Goal: Transaction & Acquisition: Purchase product/service

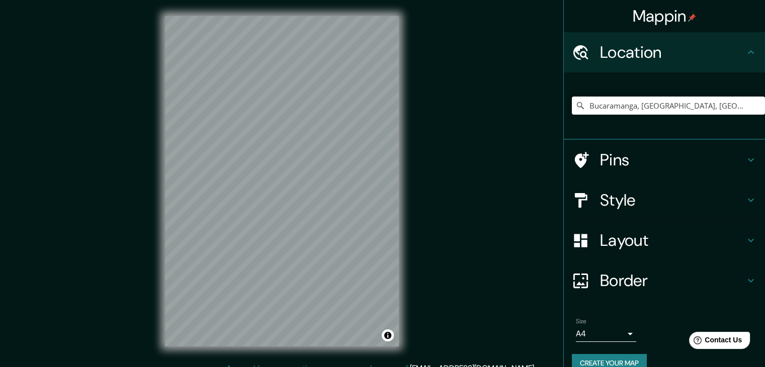
click at [629, 162] on h4 "Pins" at bounding box center [672, 160] width 145 height 20
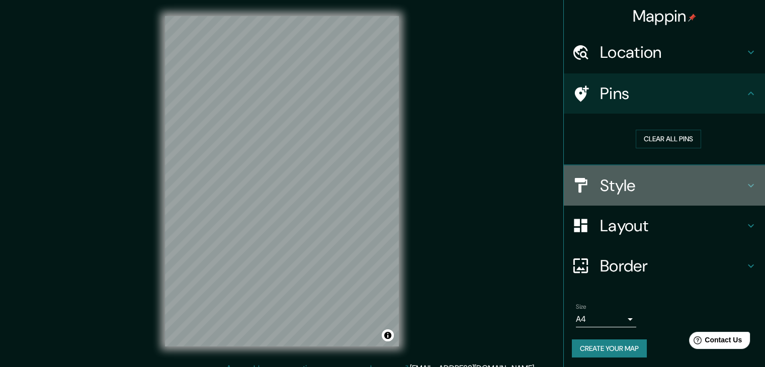
click at [732, 178] on h4 "Style" at bounding box center [672, 185] width 145 height 20
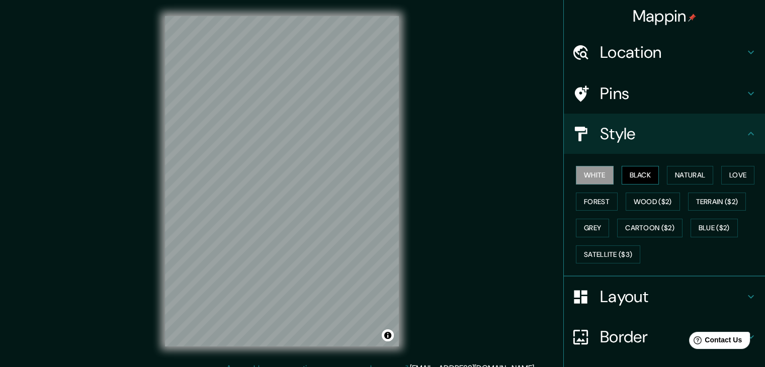
click at [626, 174] on button "Black" at bounding box center [640, 175] width 38 height 19
click at [691, 179] on button "Natural" at bounding box center [690, 175] width 46 height 19
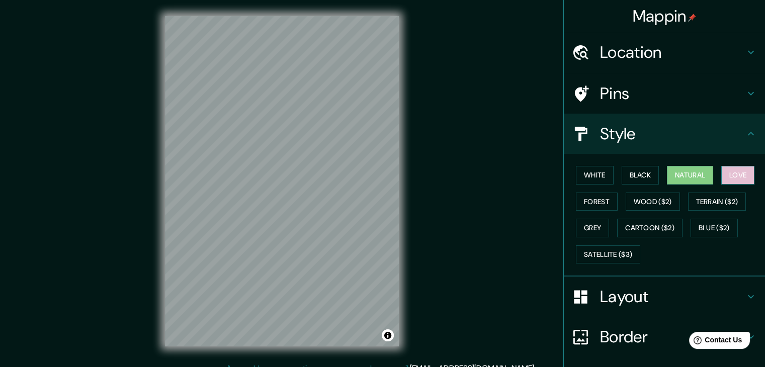
click at [721, 177] on button "Love" at bounding box center [737, 175] width 33 height 19
click at [583, 204] on button "Forest" at bounding box center [597, 202] width 42 height 19
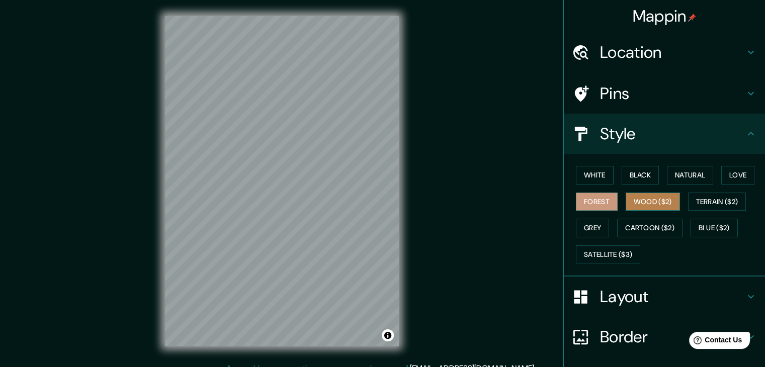
click at [654, 202] on button "Wood ($2)" at bounding box center [652, 202] width 54 height 19
click at [603, 200] on button "Forest" at bounding box center [597, 202] width 42 height 19
click at [630, 202] on button "Wood ($2)" at bounding box center [652, 202] width 54 height 19
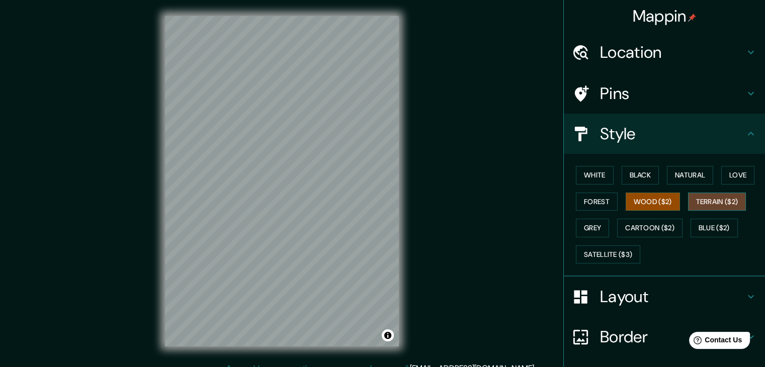
click at [699, 193] on button "Terrain ($2)" at bounding box center [717, 202] width 58 height 19
click at [595, 230] on button "Grey" at bounding box center [592, 228] width 33 height 19
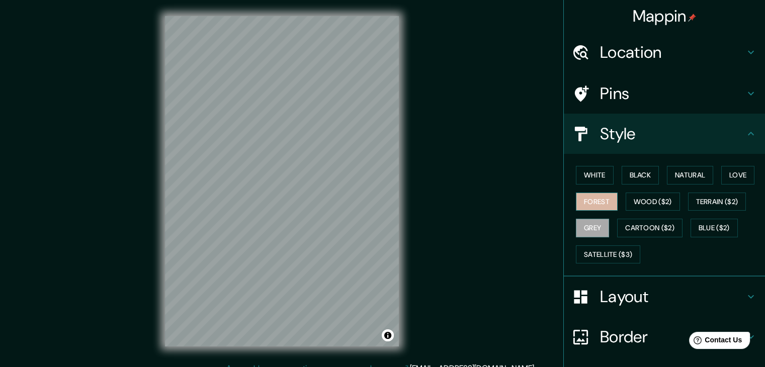
click at [585, 202] on button "Forest" at bounding box center [597, 202] width 42 height 19
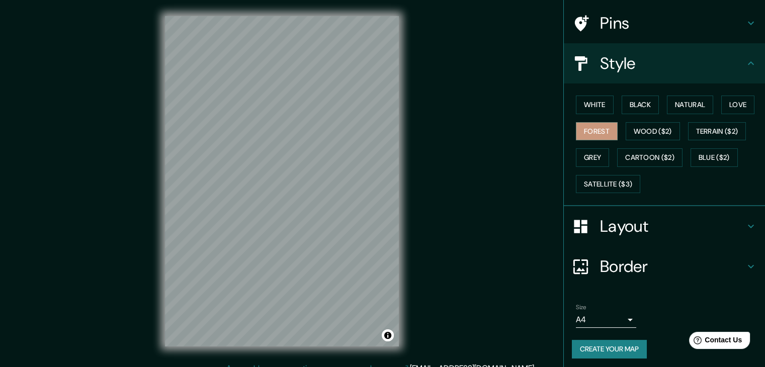
scroll to position [72, 0]
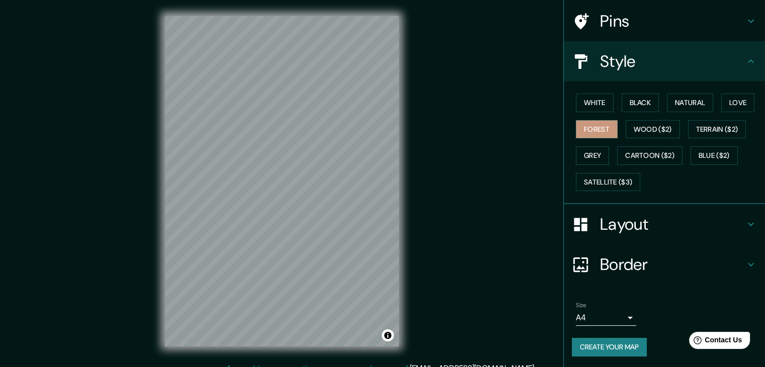
click at [645, 216] on h4 "Layout" at bounding box center [672, 224] width 145 height 20
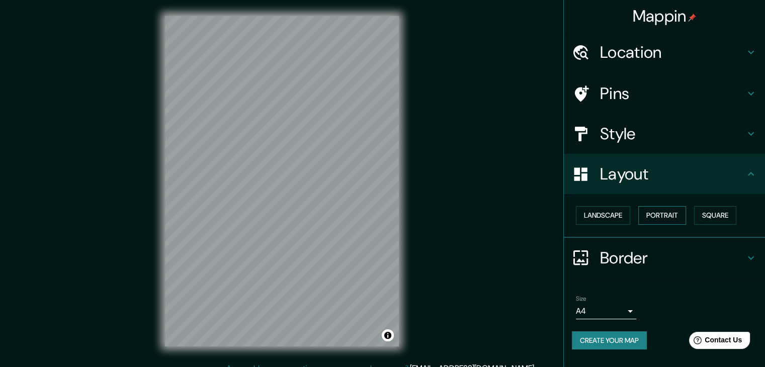
scroll to position [0, 0]
click at [624, 216] on button "Landscape" at bounding box center [603, 215] width 54 height 19
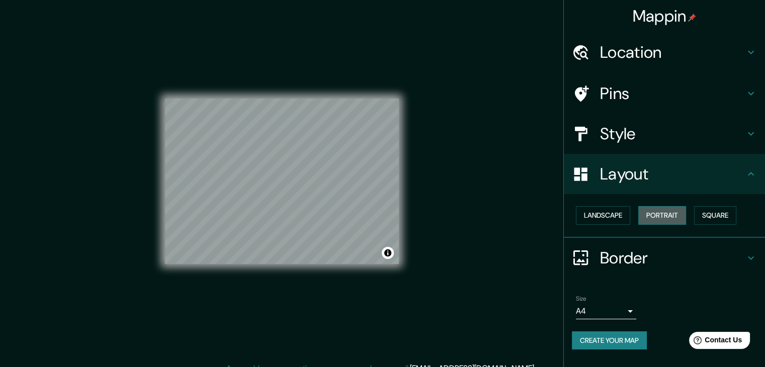
click at [657, 216] on button "Portrait" at bounding box center [662, 215] width 48 height 19
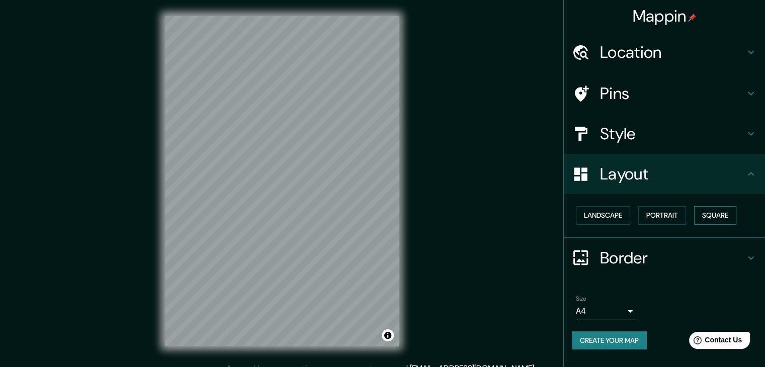
click at [720, 218] on button "Square" at bounding box center [715, 215] width 42 height 19
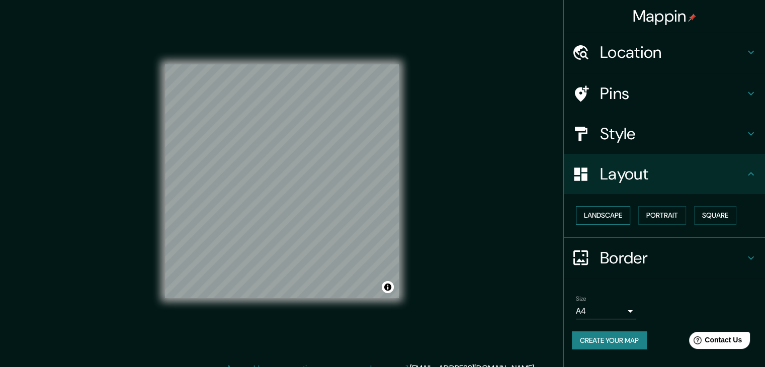
click at [624, 216] on button "Landscape" at bounding box center [603, 215] width 54 height 19
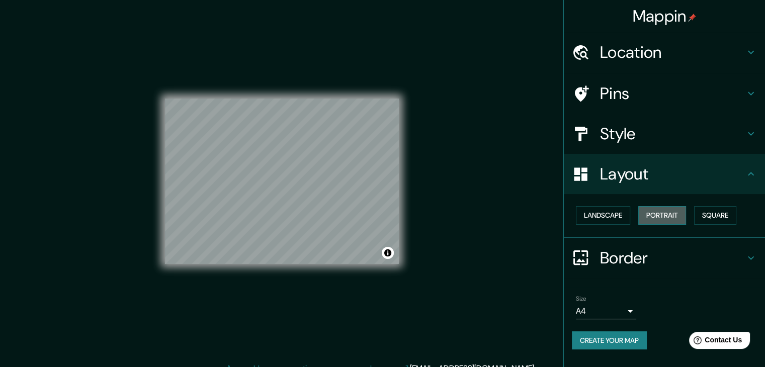
click at [664, 220] on button "Portrait" at bounding box center [662, 215] width 48 height 19
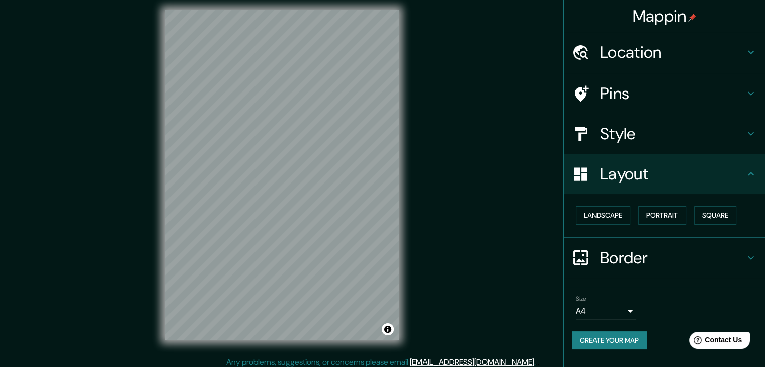
scroll to position [12, 0]
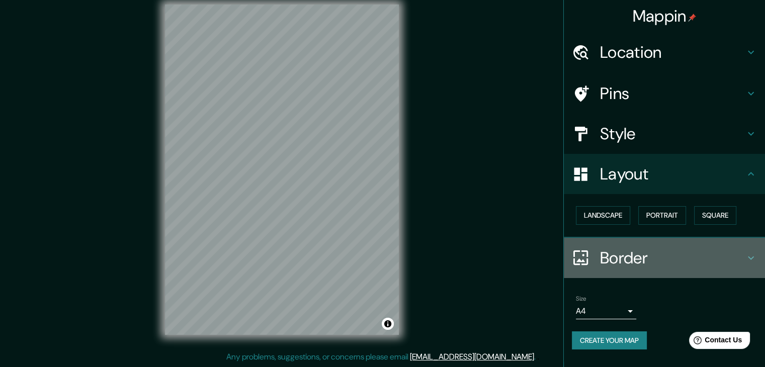
click at [651, 245] on div "Border" at bounding box center [664, 258] width 201 height 40
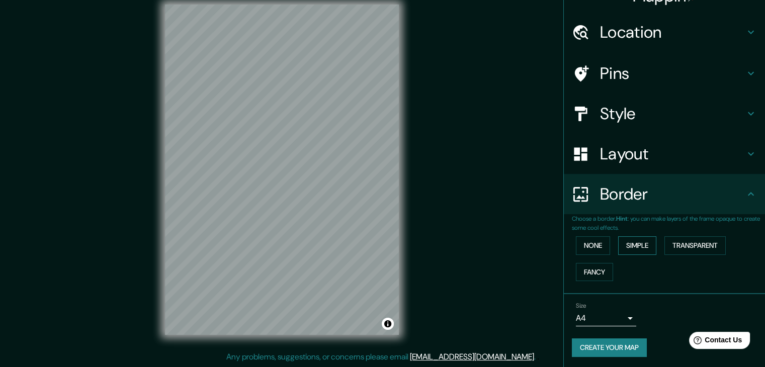
scroll to position [21, 0]
drag, startPoint x: 603, startPoint y: 268, endPoint x: 598, endPoint y: 267, distance: 5.1
click at [602, 268] on button "Fancy" at bounding box center [594, 271] width 37 height 19
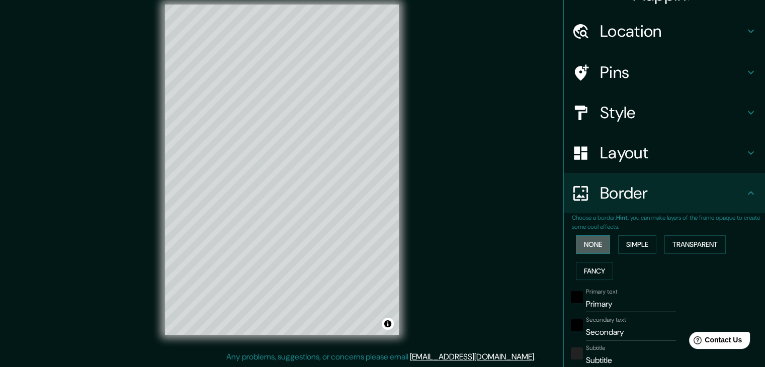
click at [595, 243] on button "None" at bounding box center [593, 244] width 34 height 19
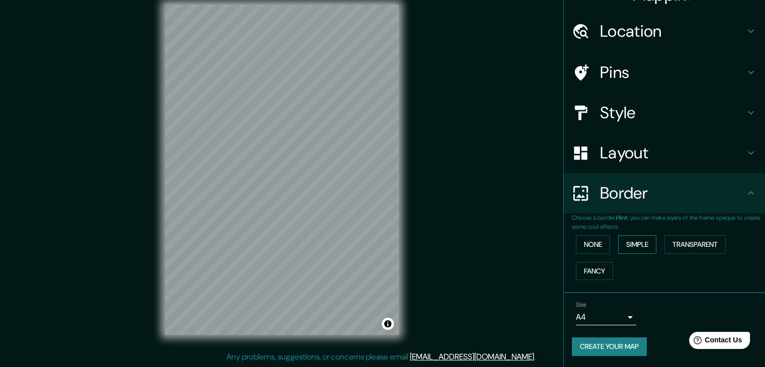
click at [633, 247] on button "Simple" at bounding box center [637, 244] width 38 height 19
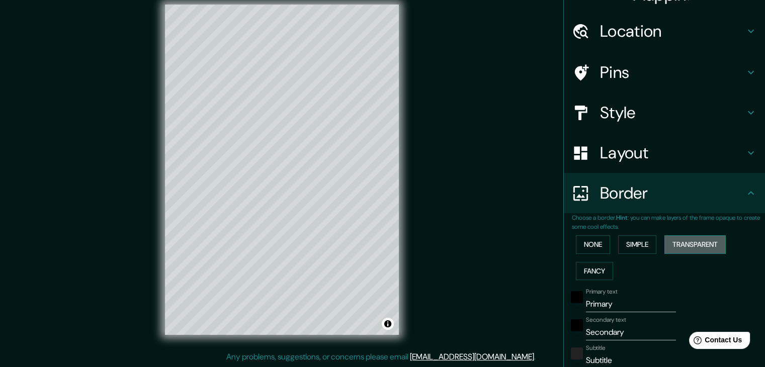
click at [680, 244] on button "Transparent" at bounding box center [694, 244] width 61 height 19
click at [589, 249] on button "None" at bounding box center [593, 244] width 34 height 19
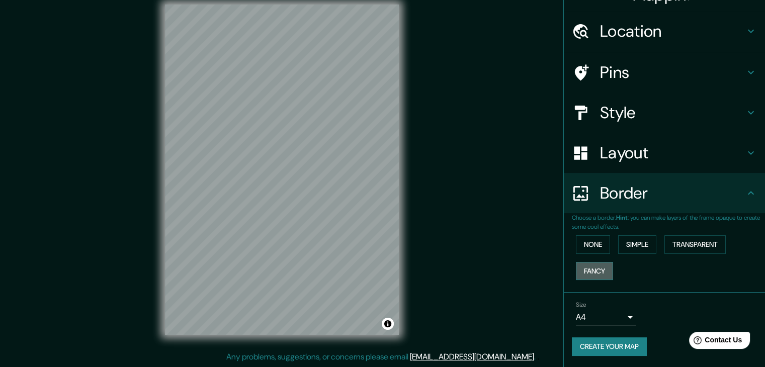
click at [590, 270] on button "Fancy" at bounding box center [594, 271] width 37 height 19
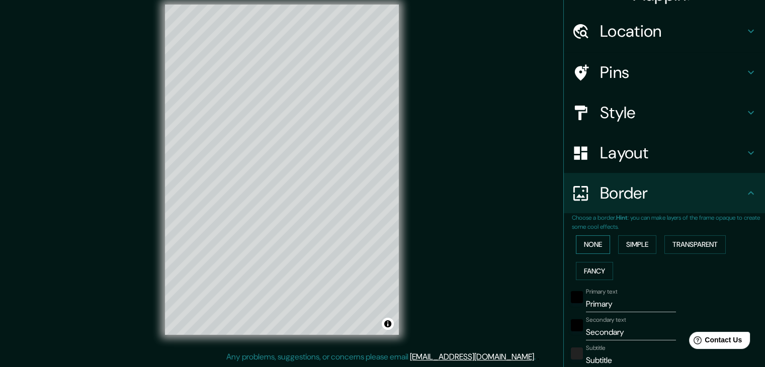
click at [585, 244] on button "None" at bounding box center [593, 244] width 34 height 19
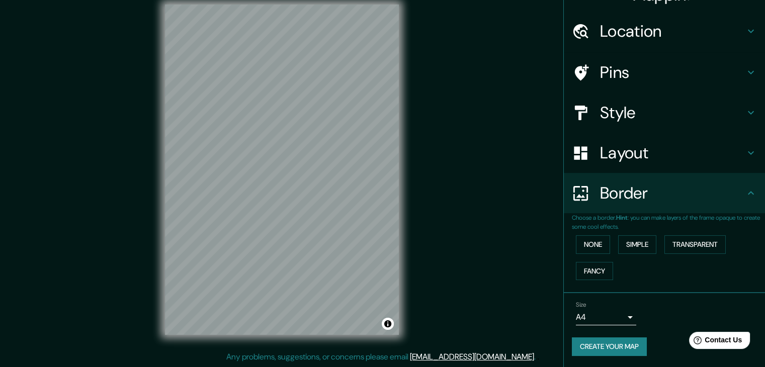
click at [635, 101] on div "Style" at bounding box center [664, 113] width 201 height 40
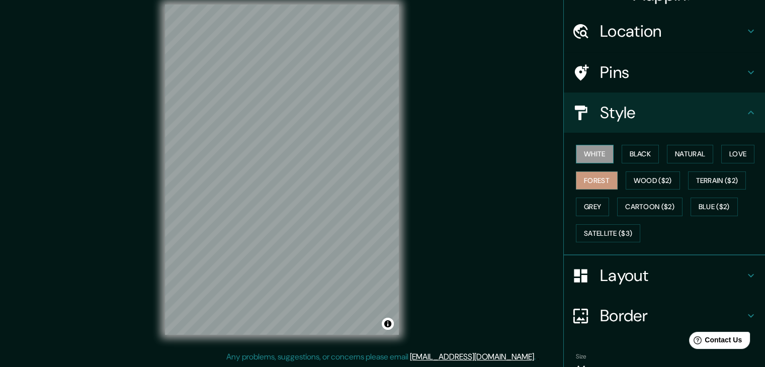
click at [587, 149] on button "White" at bounding box center [595, 154] width 38 height 19
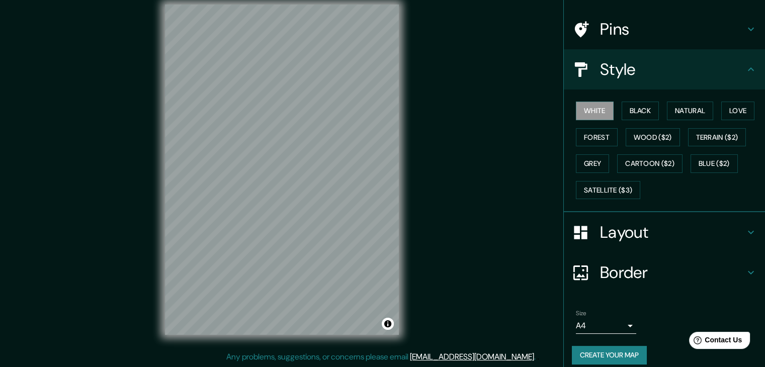
scroll to position [72, 0]
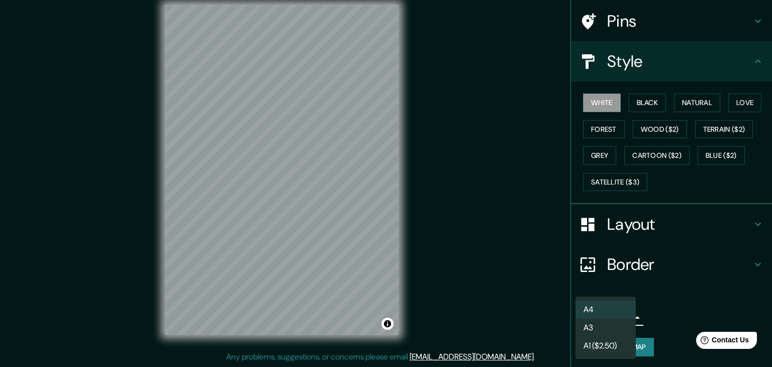
click at [613, 314] on body "Mappin Location [GEOGRAPHIC_DATA], [GEOGRAPHIC_DATA], [GEOGRAPHIC_DATA] Pins St…" at bounding box center [386, 171] width 772 height 367
click at [621, 331] on li "A3" at bounding box center [606, 328] width 60 height 18
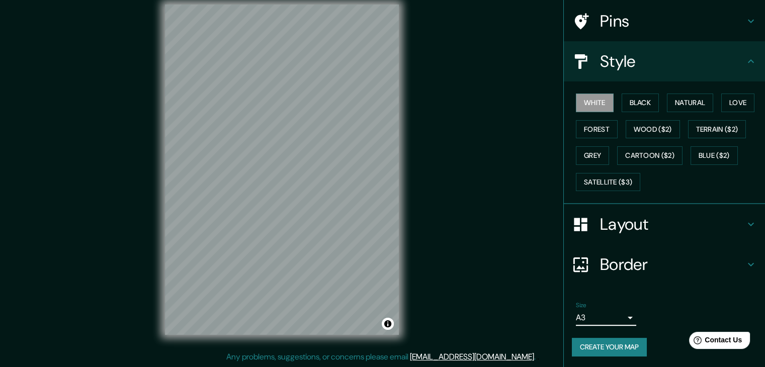
click at [615, 344] on button "Create your map" at bounding box center [609, 347] width 75 height 19
